Goal: Task Accomplishment & Management: Manage account settings

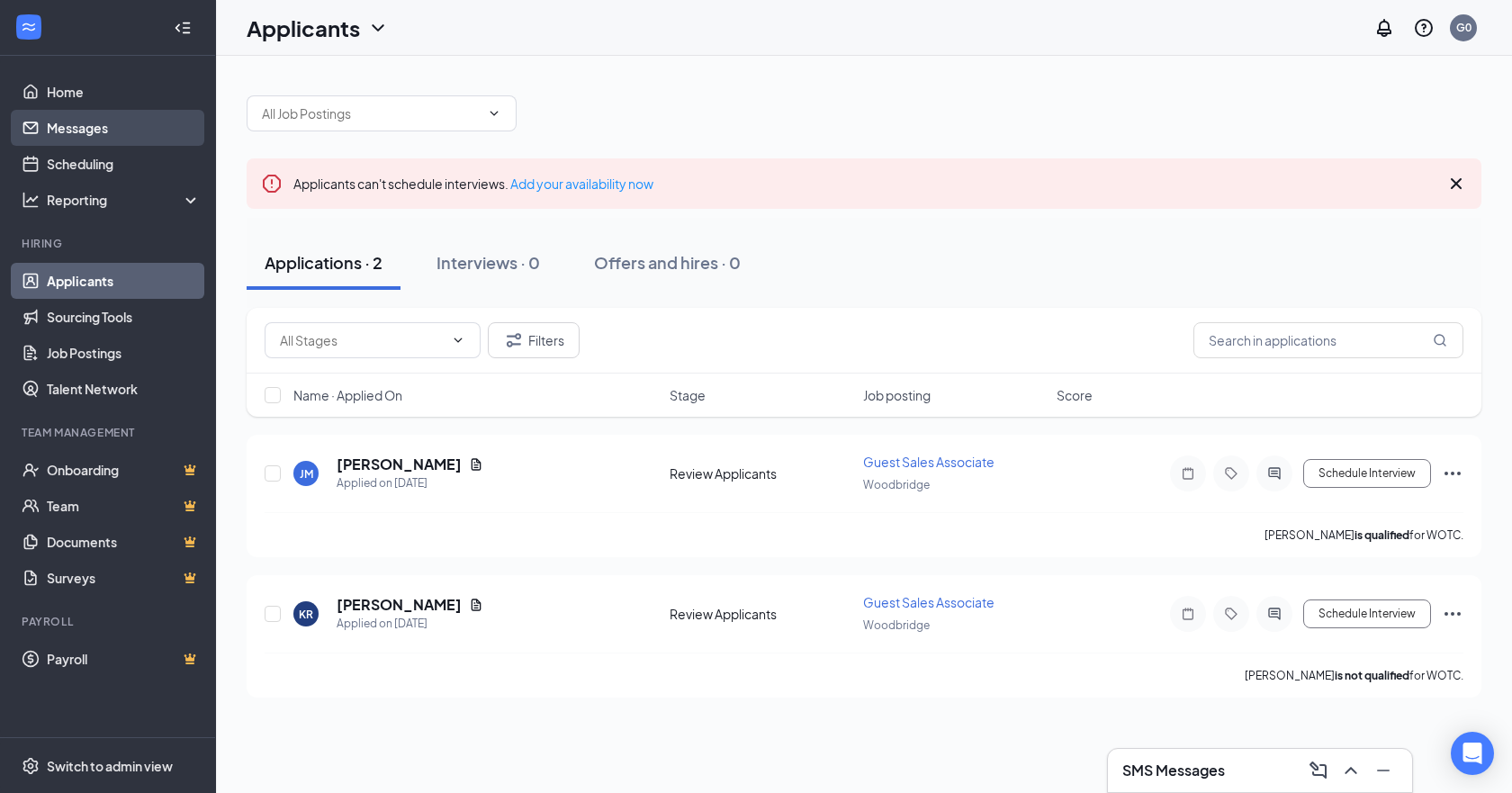
click at [129, 123] on link "Messages" at bounding box center [123, 127] width 154 height 36
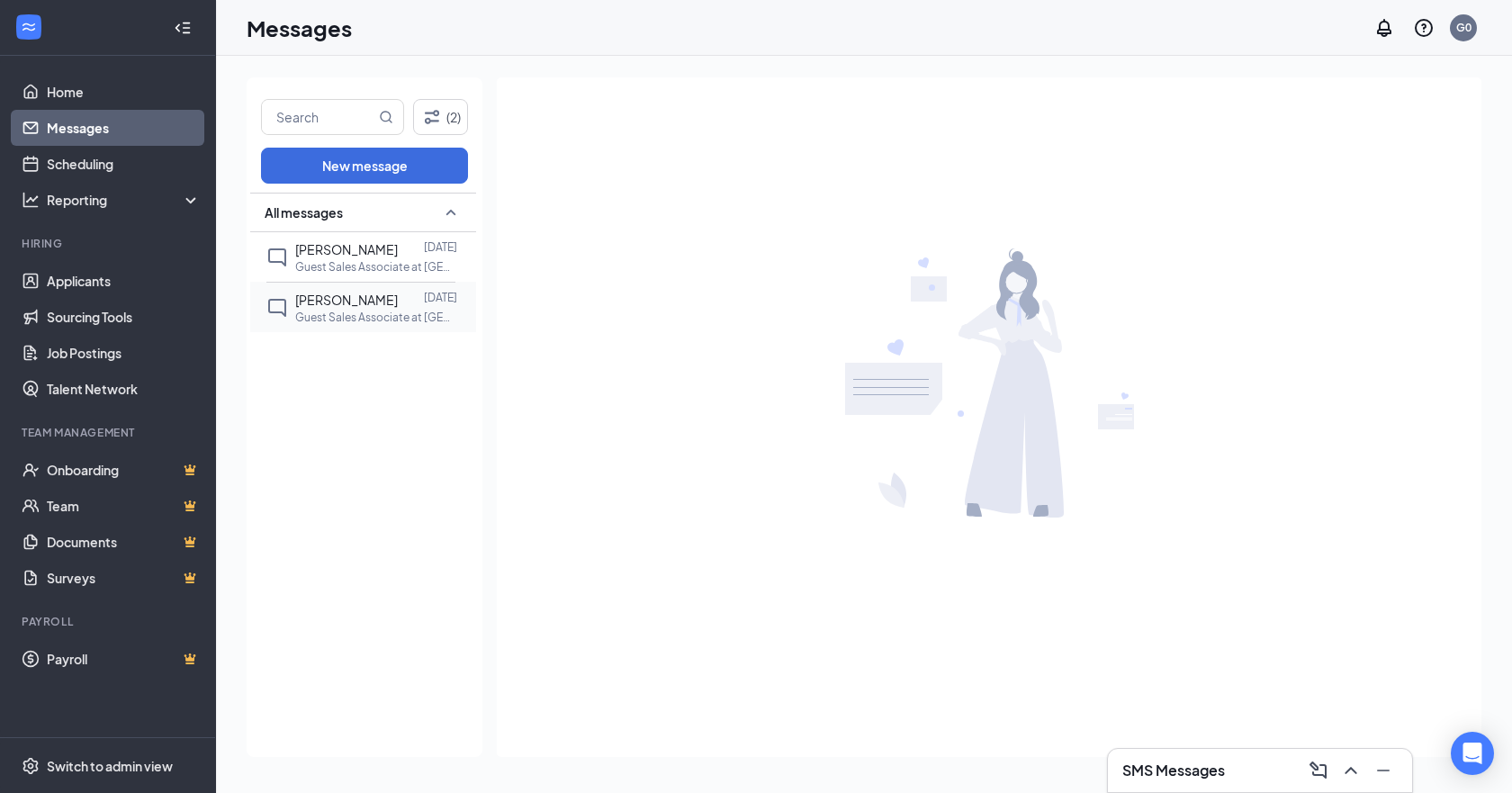
click at [358, 318] on p "Guest Sales Associate at [GEOGRAPHIC_DATA]" at bounding box center [376, 316] width 162 height 16
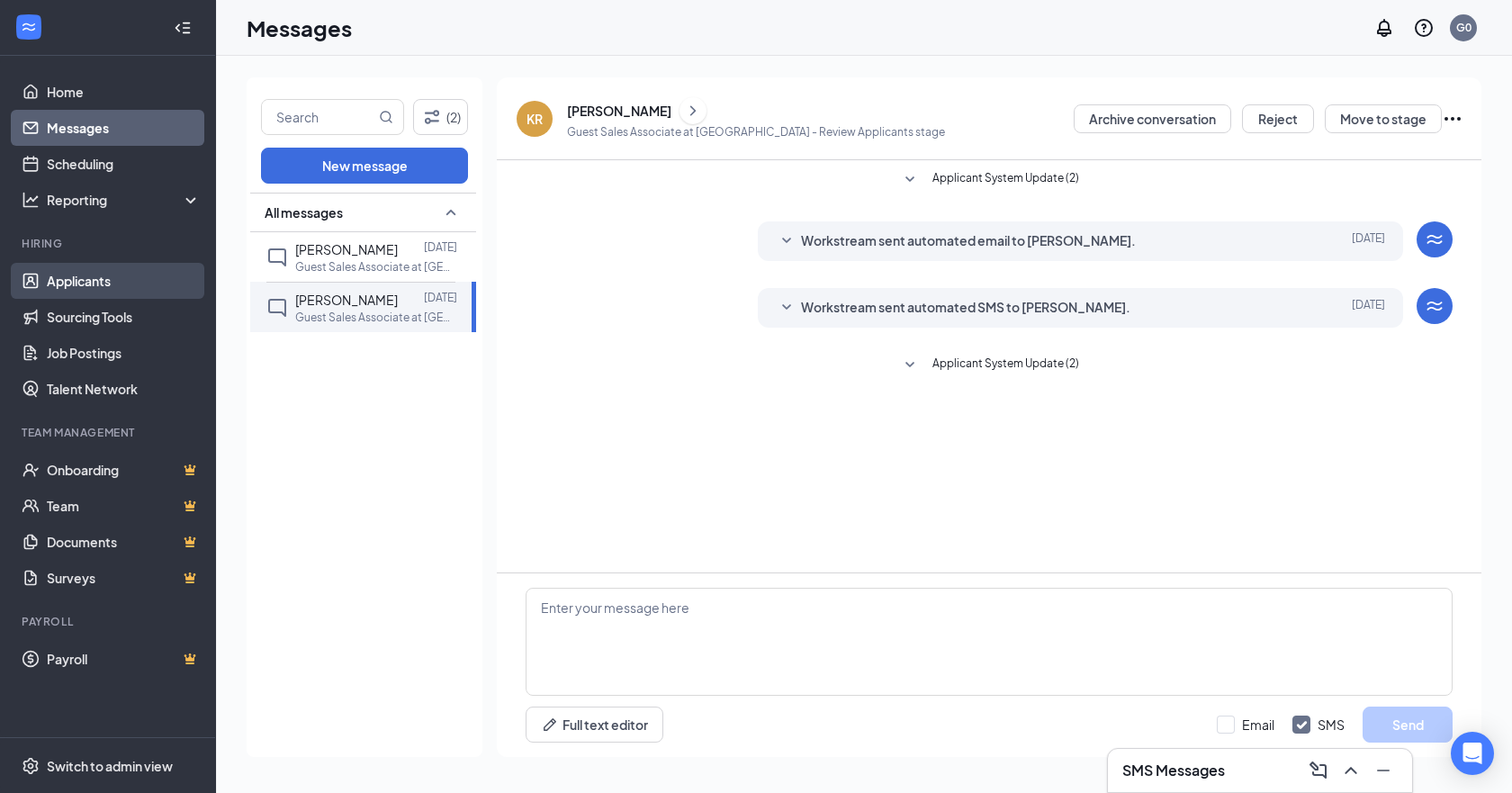
click at [83, 284] on link "Applicants" at bounding box center [123, 280] width 154 height 36
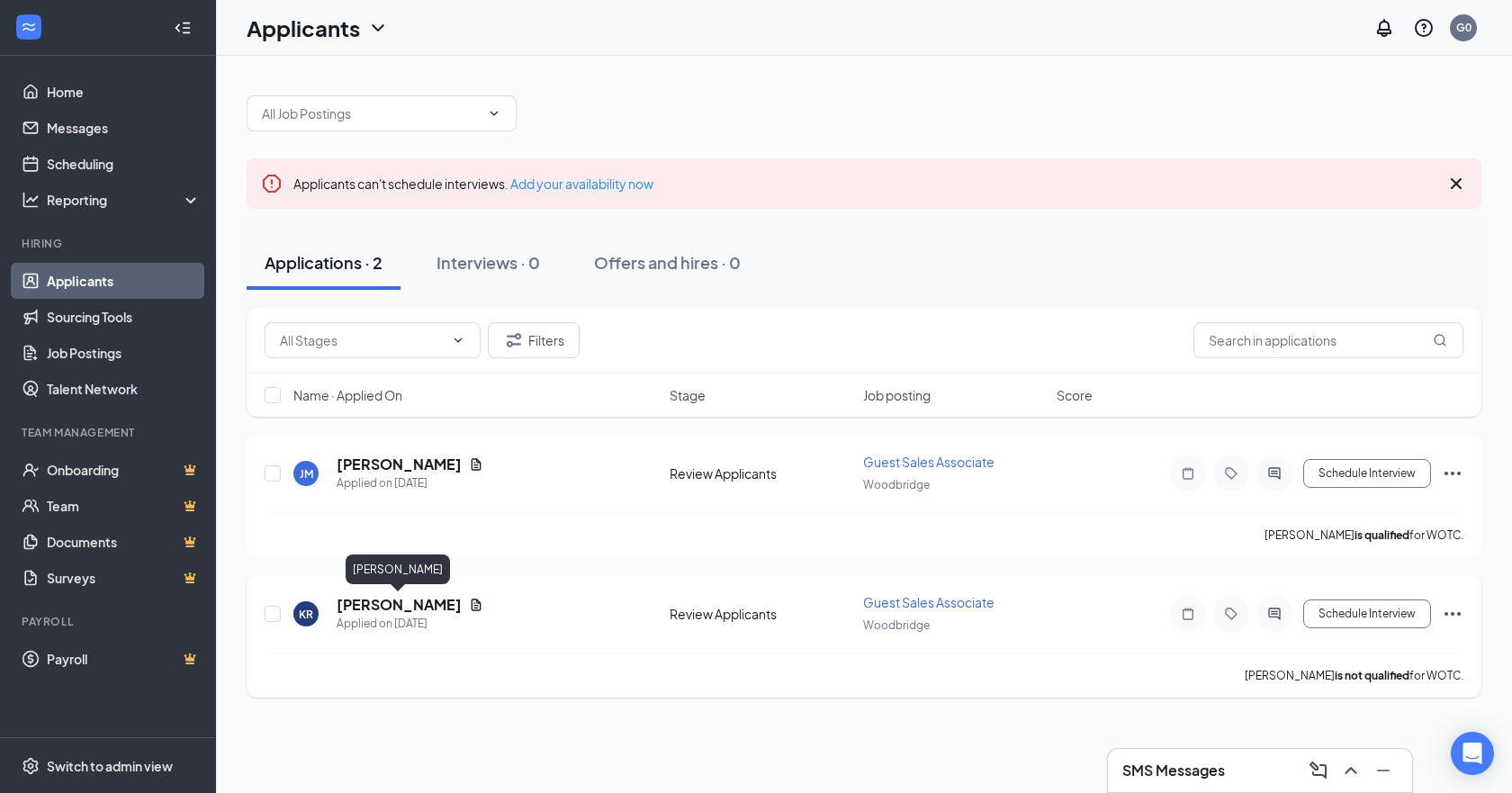
click at [401, 605] on h5 "[PERSON_NAME]" at bounding box center [399, 605] width 125 height 20
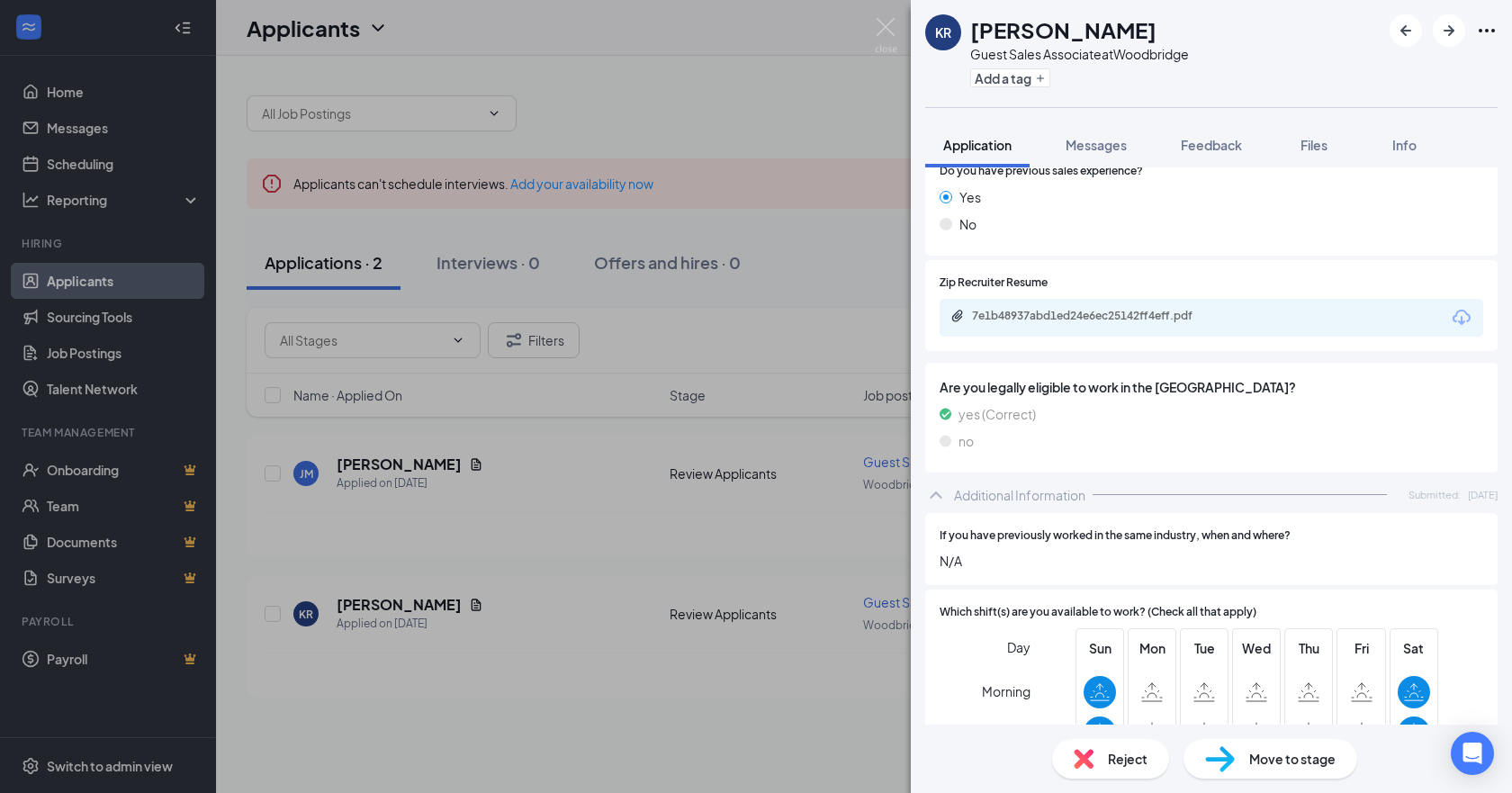
scroll to position [360, 0]
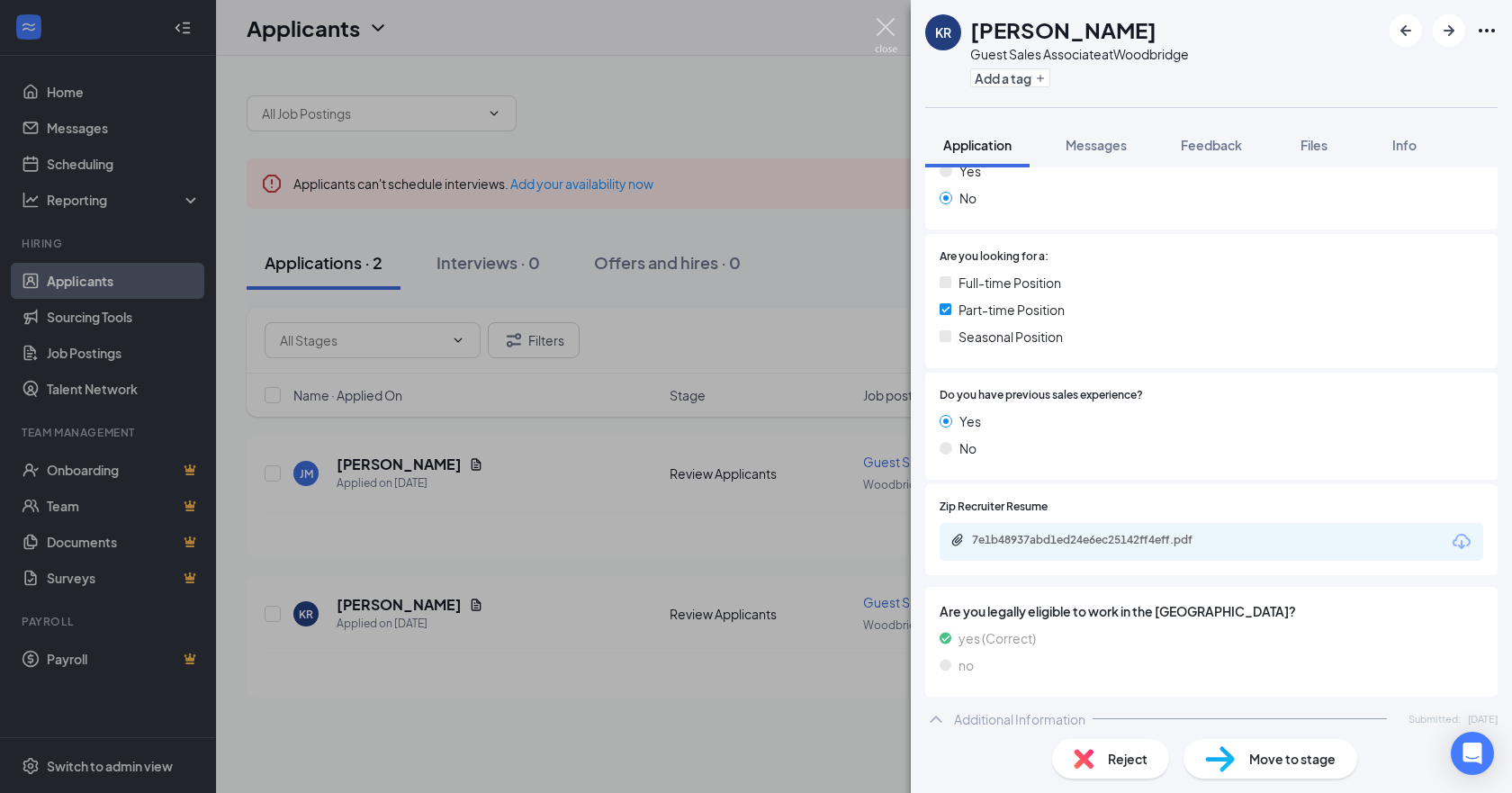
click at [877, 31] on img at bounding box center [885, 36] width 23 height 35
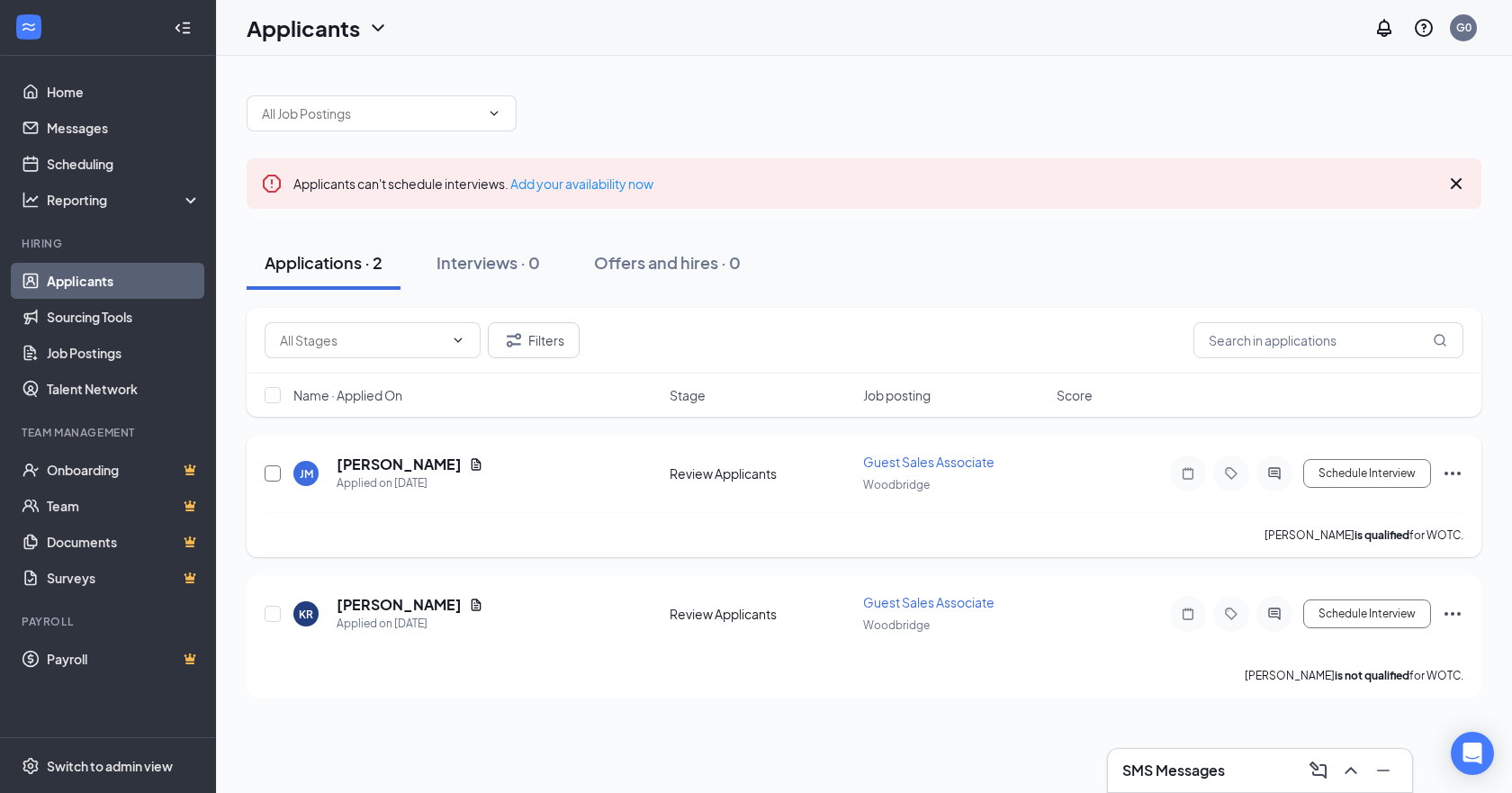
click at [269, 474] on input "checkbox" at bounding box center [273, 474] width 16 height 16
checkbox input "true"
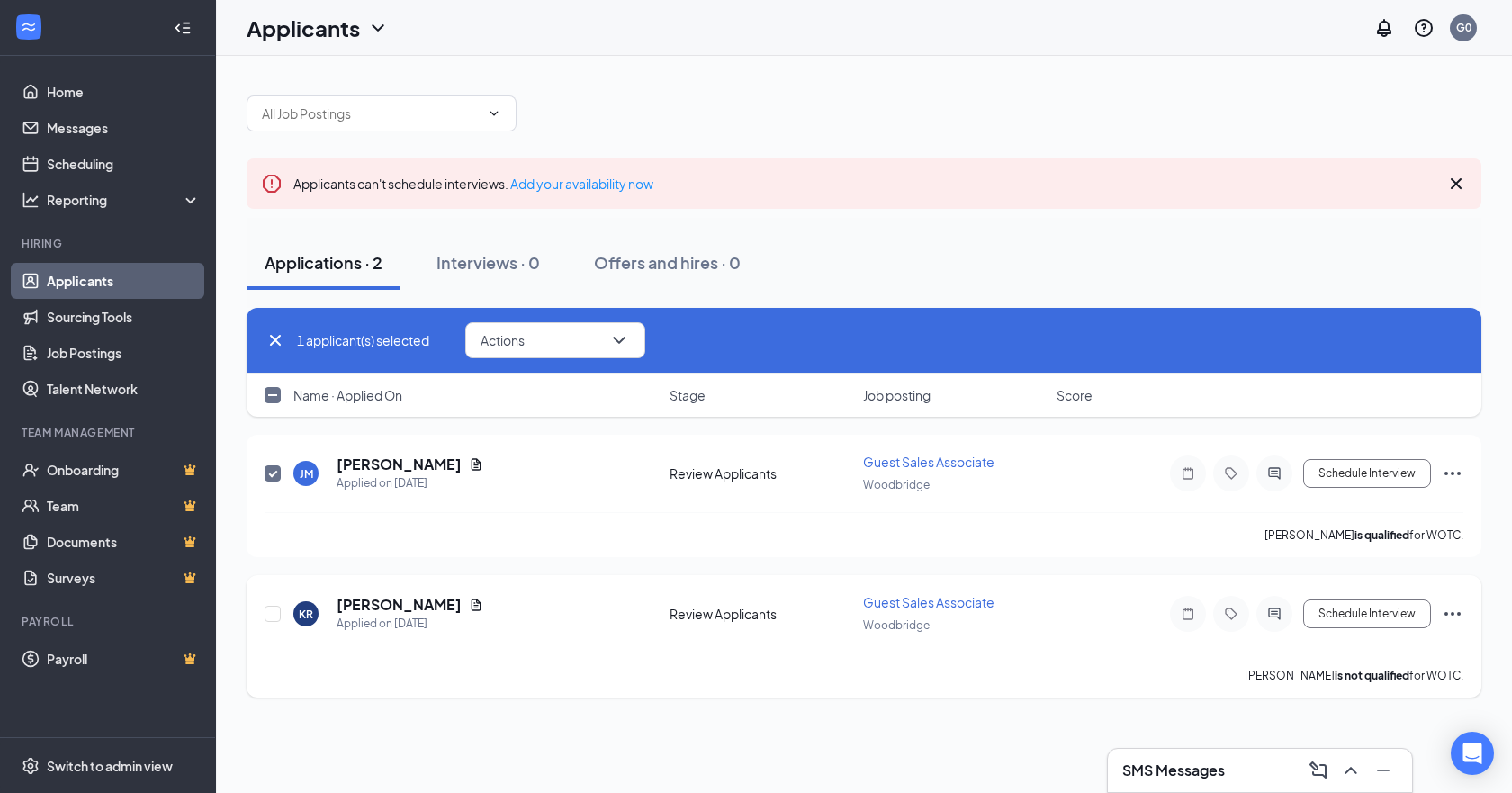
click at [279, 624] on div at bounding box center [273, 613] width 18 height 41
click at [279, 616] on input "checkbox" at bounding box center [273, 614] width 16 height 16
checkbox input "true"
click at [559, 341] on button "Actions" at bounding box center [555, 339] width 180 height 36
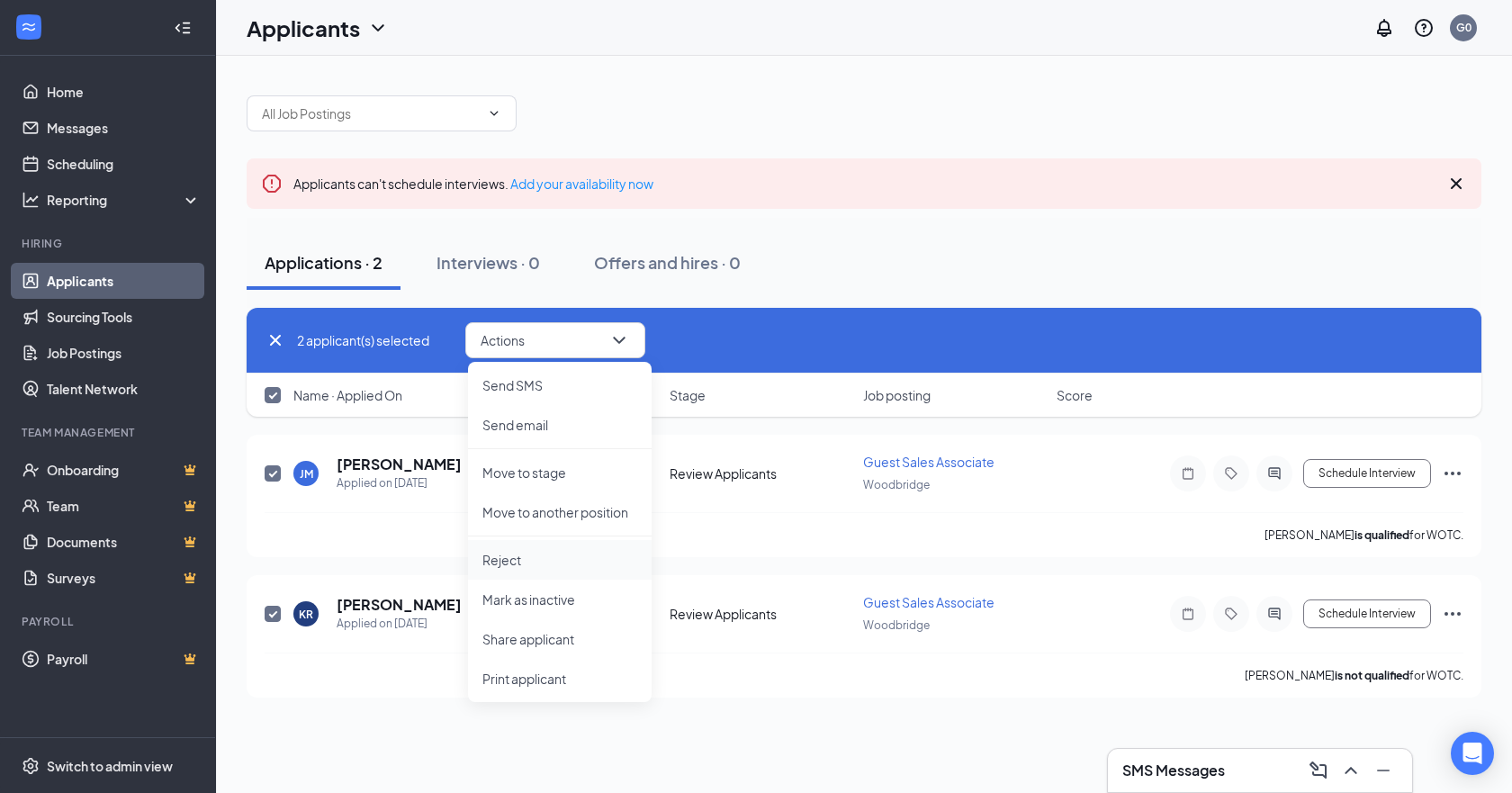
click at [514, 556] on p "Reject" at bounding box center [559, 560] width 155 height 18
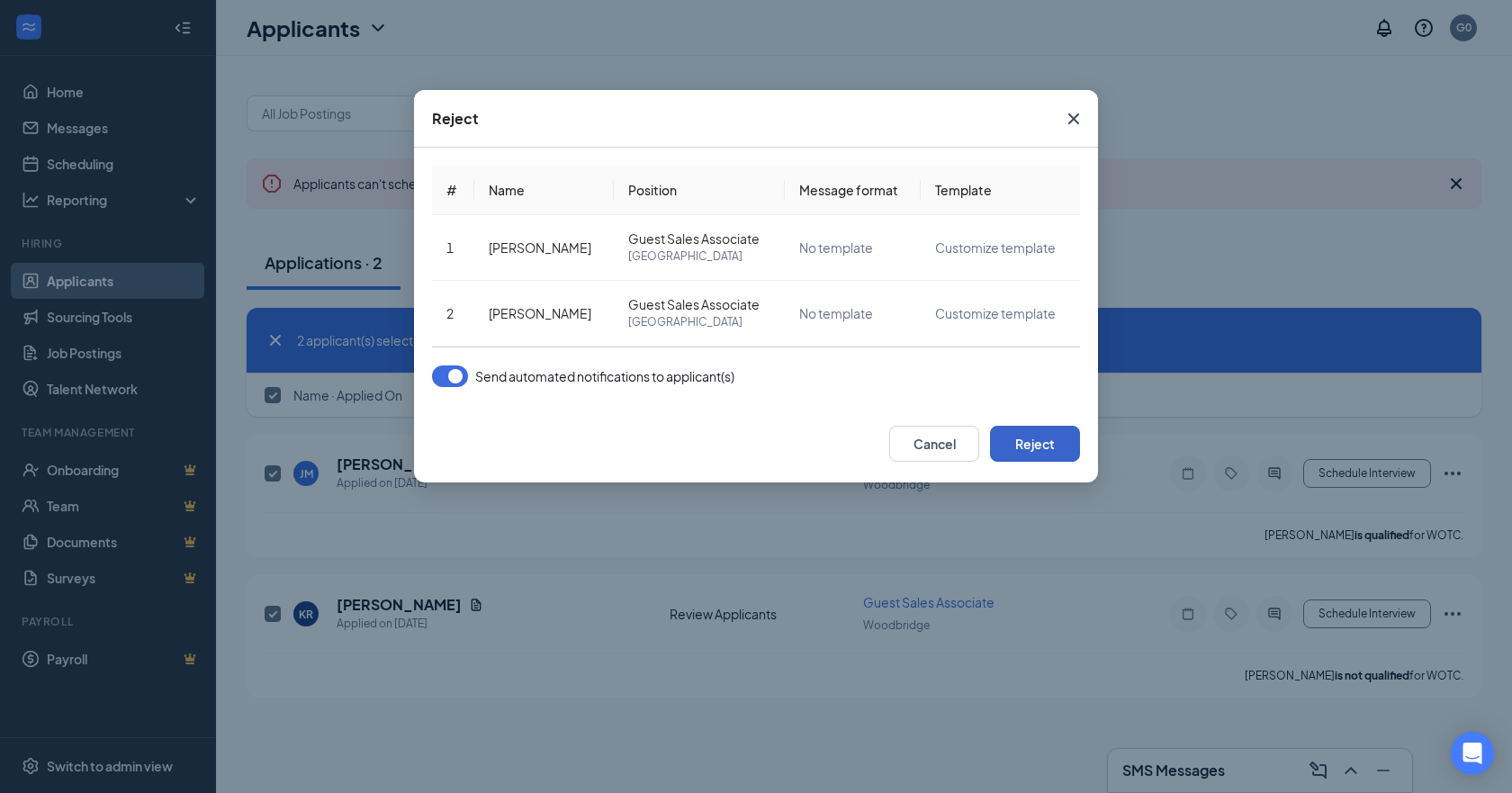
click at [1024, 445] on button "Reject" at bounding box center [1035, 443] width 90 height 36
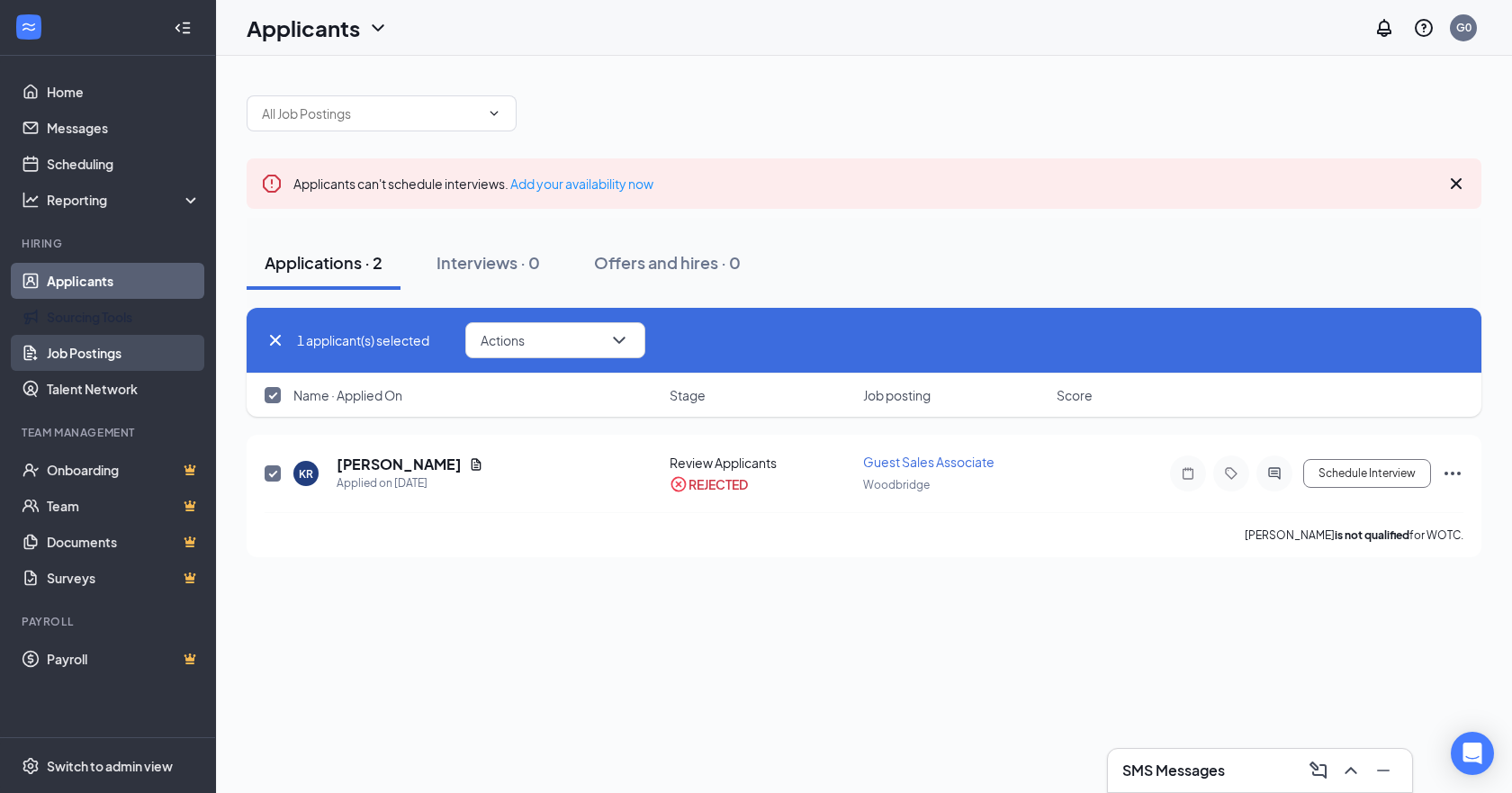
click at [65, 349] on link "Job Postings" at bounding box center [123, 352] width 154 height 36
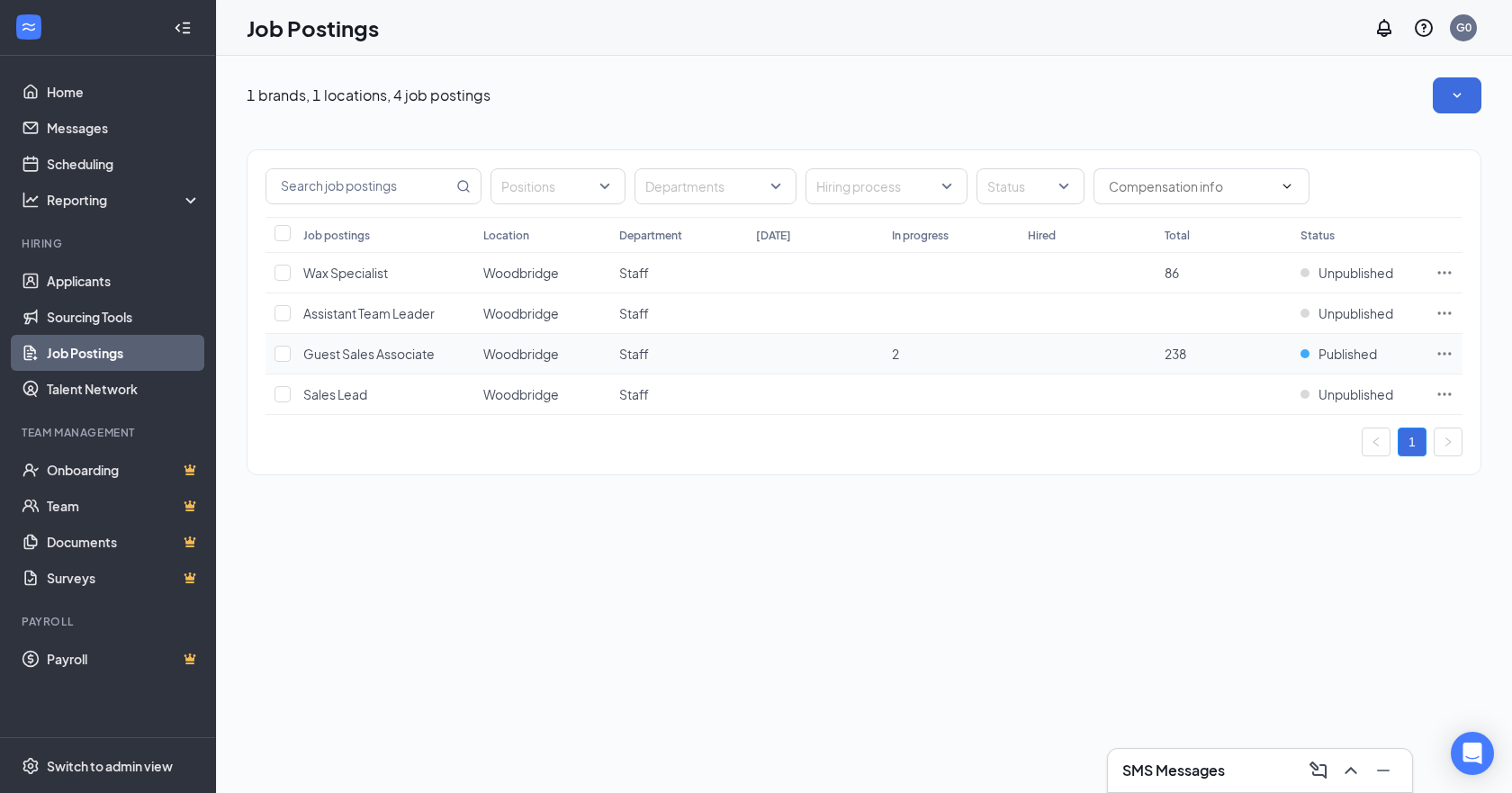
click at [1432, 354] on td at bounding box center [1443, 354] width 36 height 40
click at [1441, 354] on icon "Ellipses" at bounding box center [1444, 354] width 18 height 18
click at [281, 357] on input "checkbox" at bounding box center [283, 354] width 16 height 16
checkbox input "true"
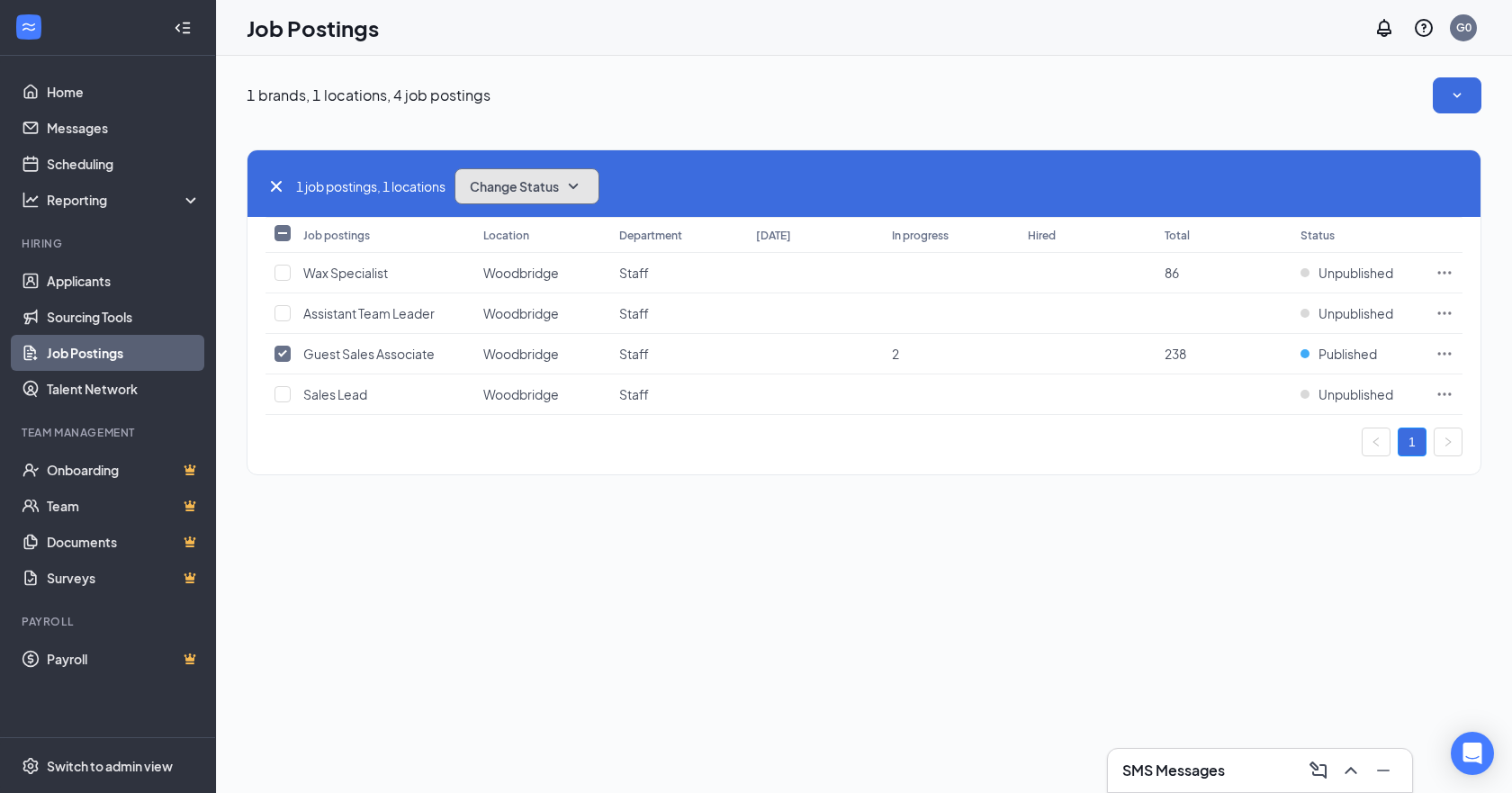
click at [559, 188] on span "Change Status" at bounding box center [514, 187] width 89 height 13
click at [529, 260] on div "Unpublish" at bounding box center [567, 273] width 216 height 39
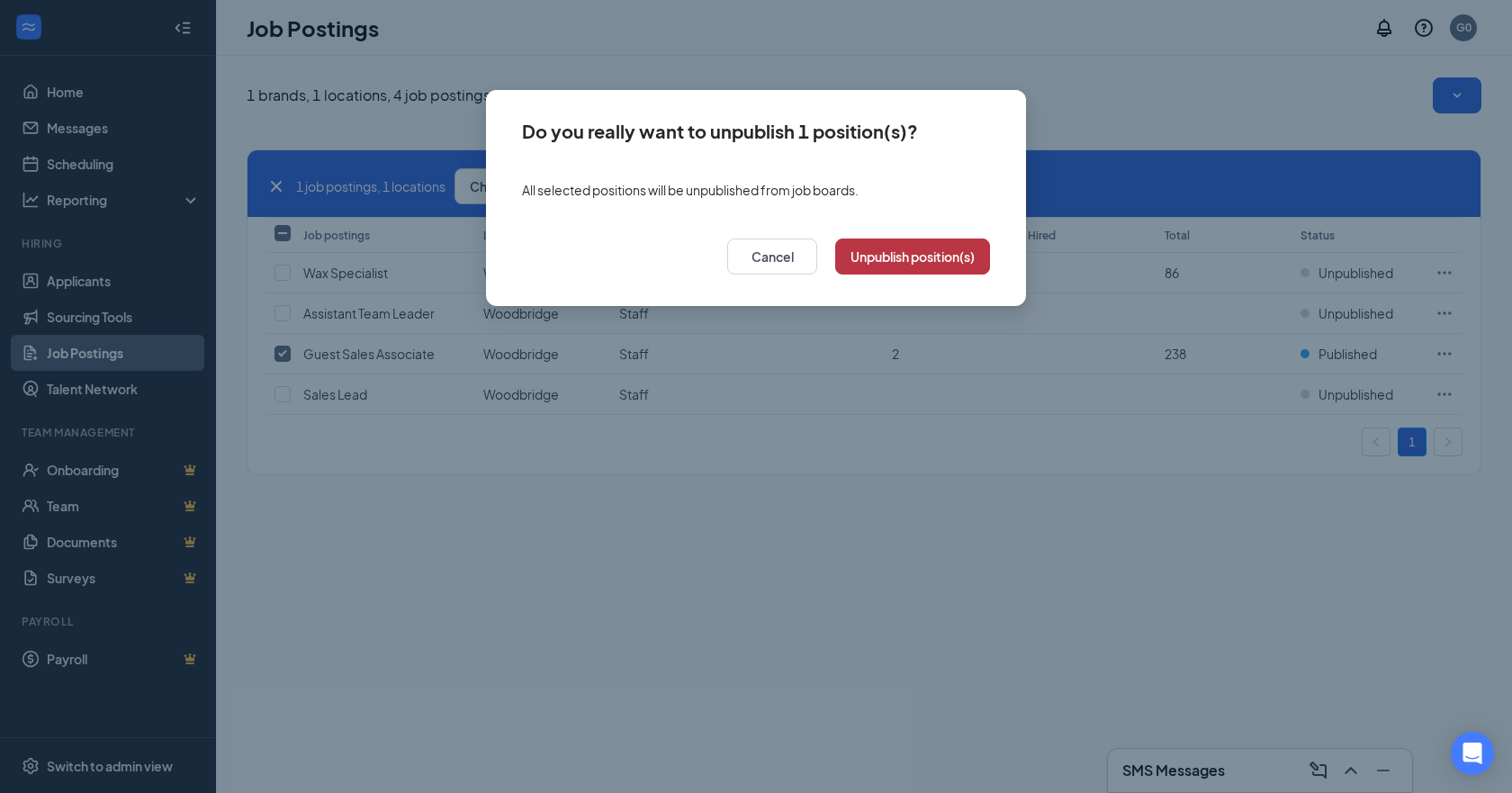
click at [892, 256] on button "Unpublish position(s)" at bounding box center [912, 256] width 155 height 36
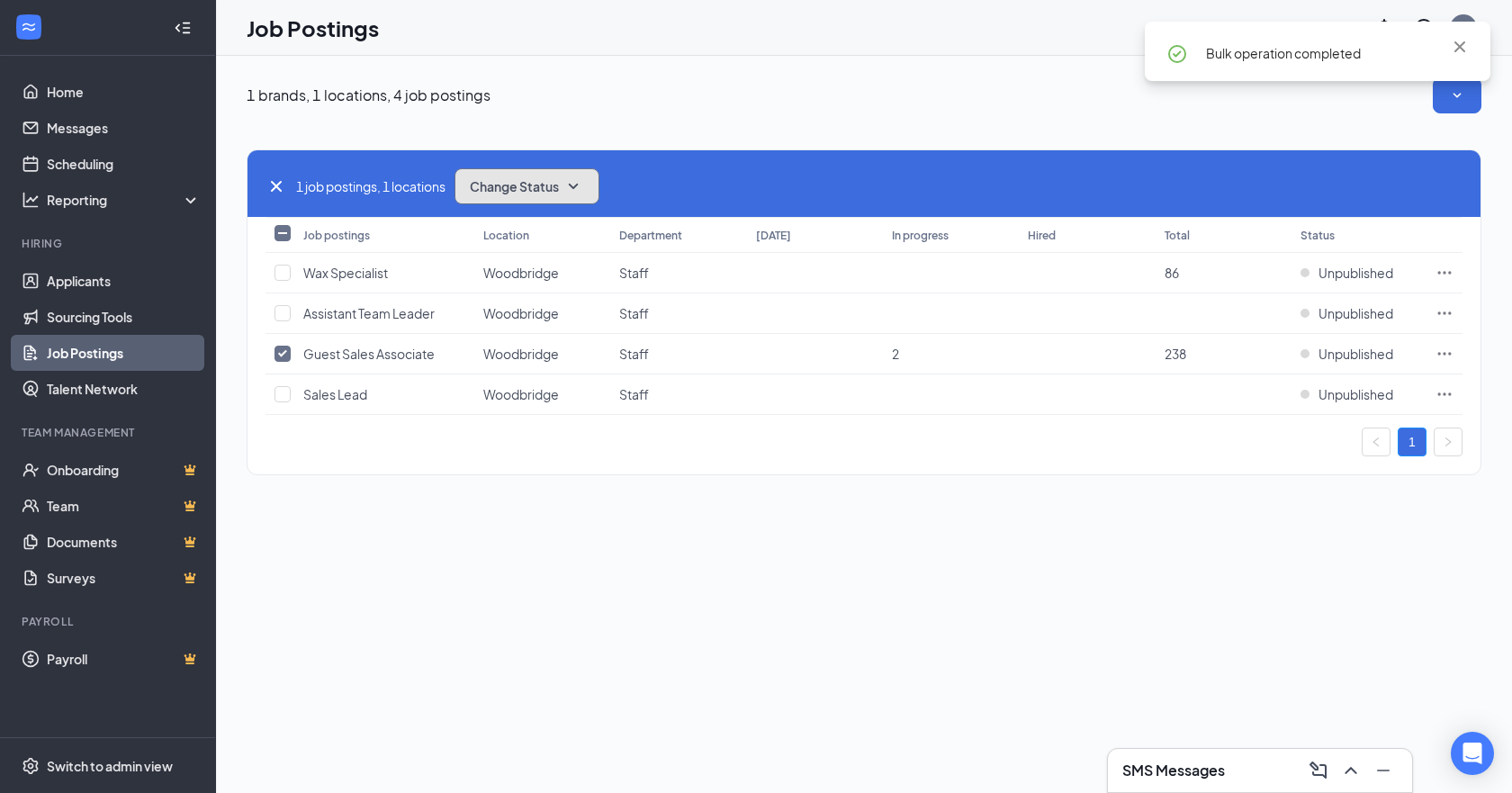
click at [523, 190] on span "Change Status" at bounding box center [514, 187] width 89 height 13
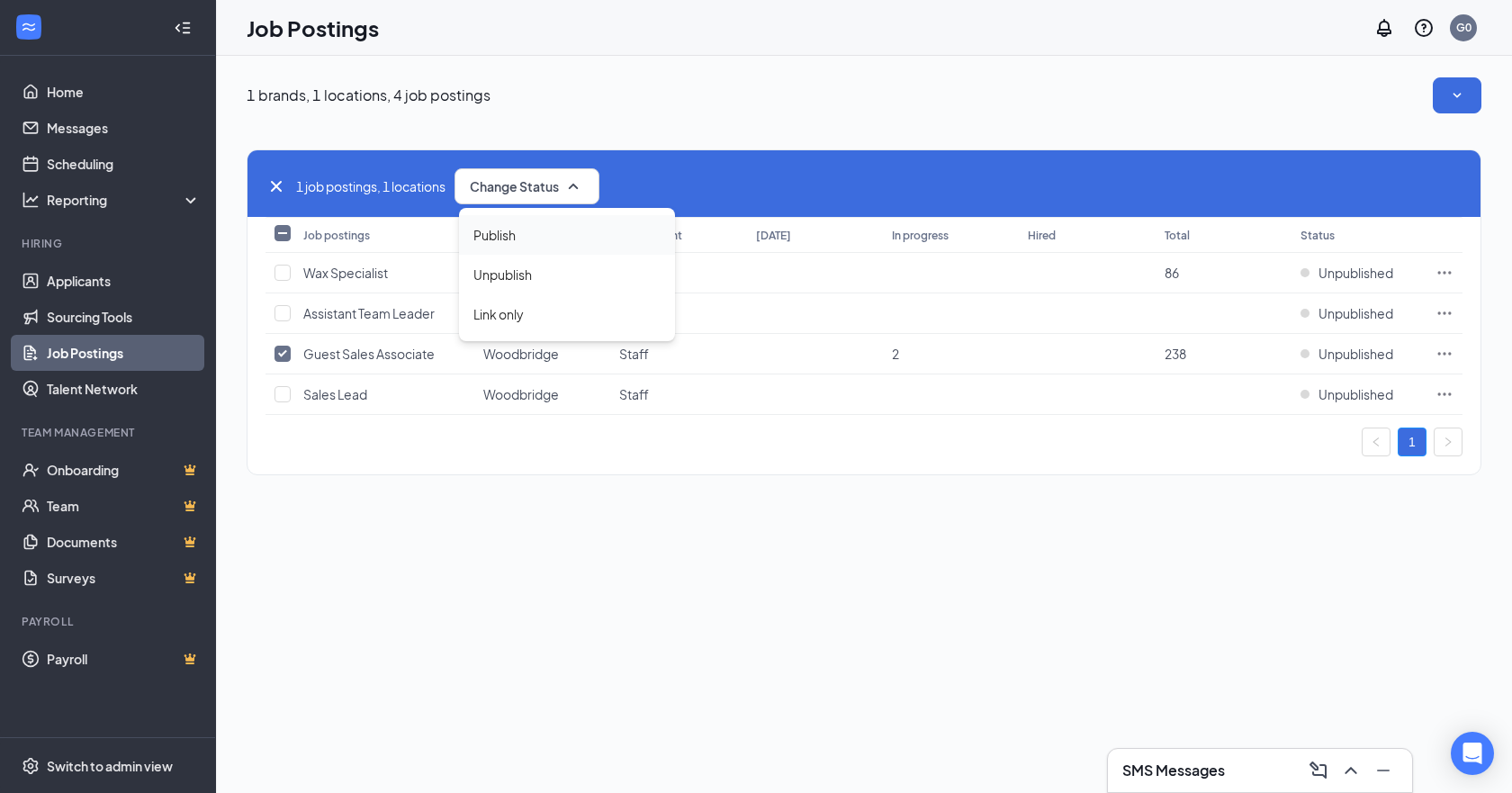
click at [513, 241] on span "Publish" at bounding box center [495, 235] width 42 height 20
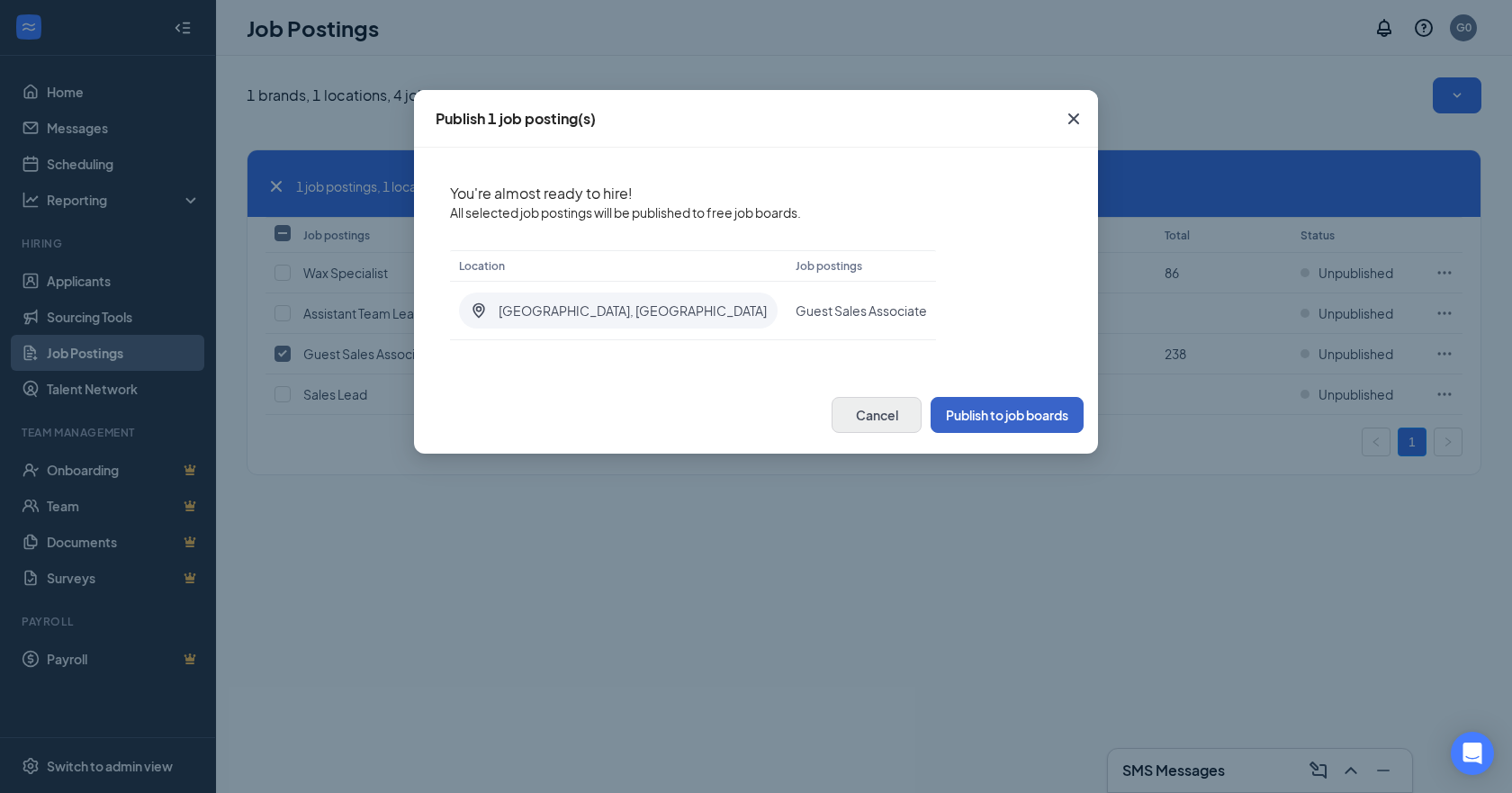
click at [979, 412] on button "Publish to job boards" at bounding box center [1006, 414] width 153 height 36
